Goal: Task Accomplishment & Management: Complete application form

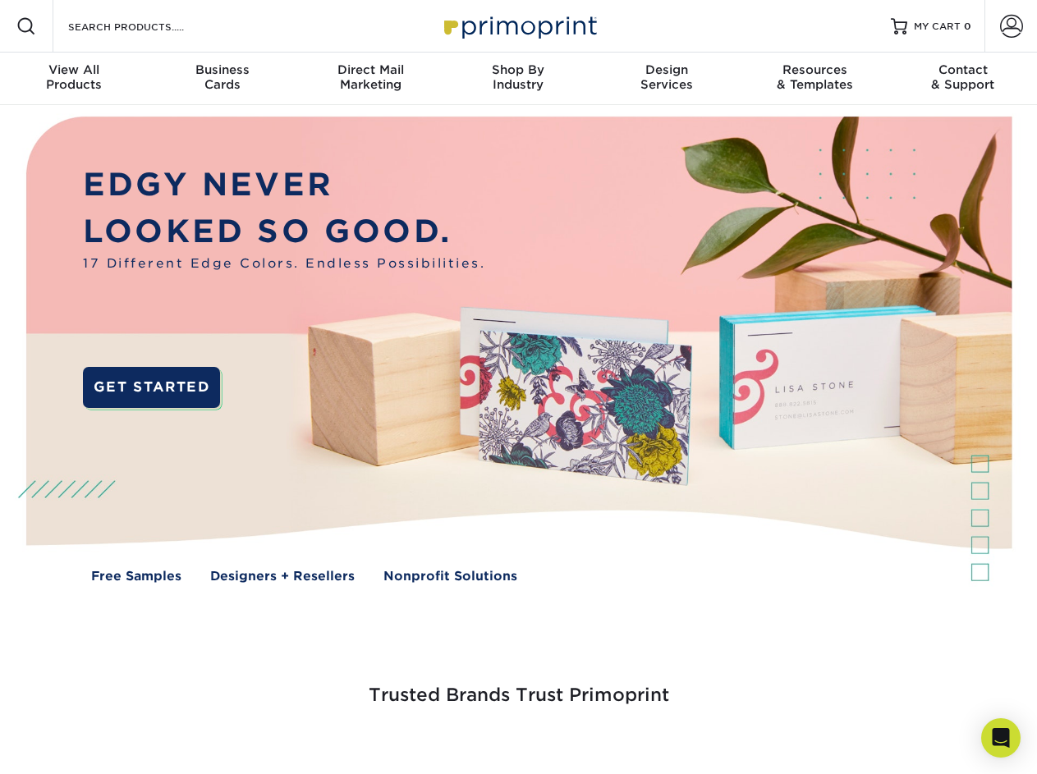
click at [0, 0] on div "OR" at bounding box center [0, 0] width 0 height 0
click at [0, 0] on input "Resources Menu" at bounding box center [0, 0] width 0 height 0
checkbox input "true"
click at [984, 0] on span "Account" at bounding box center [984, -1] width 1 height 1
click at [0, 0] on span "SIGN IN" at bounding box center [0, 0] width 0 height 0
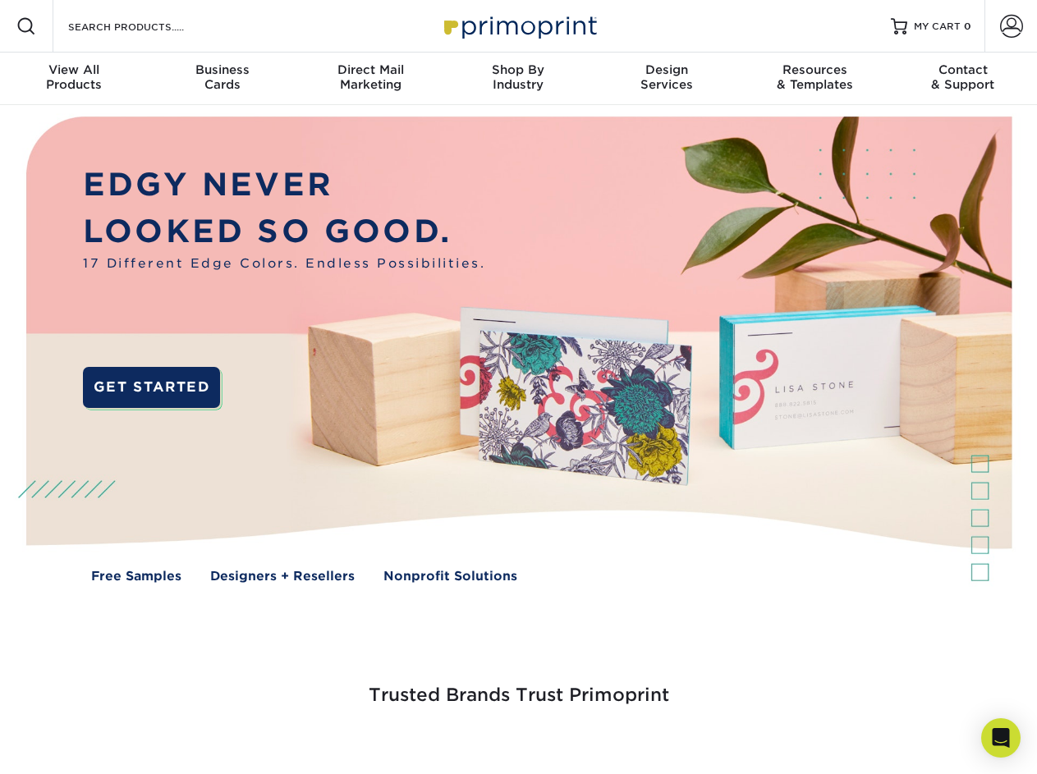
click at [0, 0] on span "CREATE AN ACCOUNT" at bounding box center [0, 0] width 0 height 0
click at [0, 0] on div "All fields are required." at bounding box center [0, 0] width 0 height 0
click at [0, 0] on form "SIGN IN CREATE AN ACCOUNT All fields are required. All fields are required. cre…" at bounding box center [0, 0] width 0 height 0
